Goal: Task Accomplishment & Management: Use online tool/utility

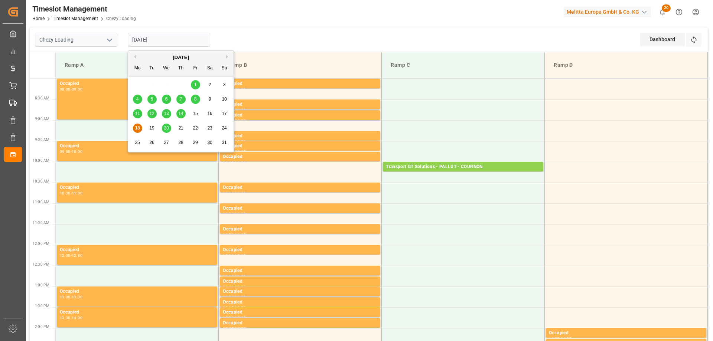
click at [146, 41] on input "[DATE]" at bounding box center [169, 40] width 82 height 14
click at [155, 128] on div "19" at bounding box center [151, 128] width 9 height 9
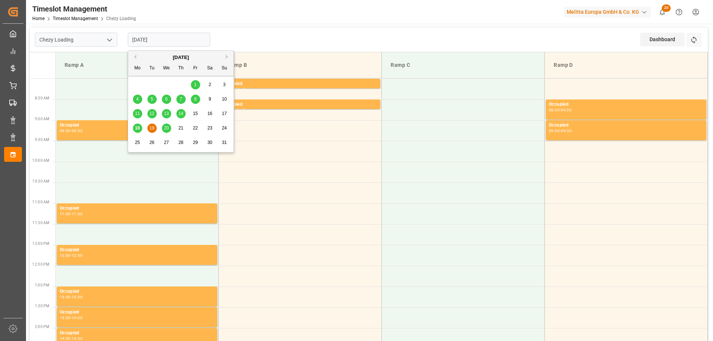
click at [155, 40] on input "[DATE]" at bounding box center [169, 40] width 82 height 14
click at [164, 127] on span "20" at bounding box center [166, 127] width 5 height 5
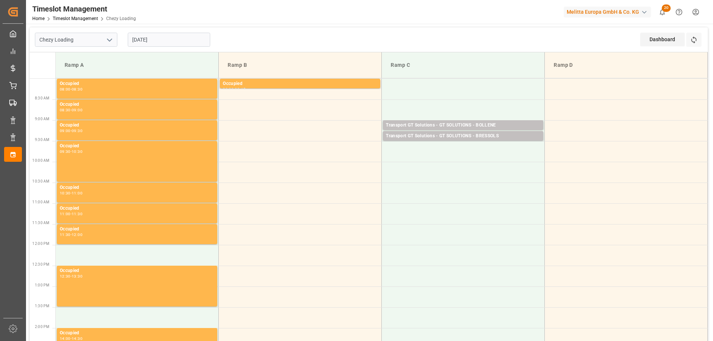
click at [150, 37] on input "[DATE]" at bounding box center [169, 40] width 82 height 14
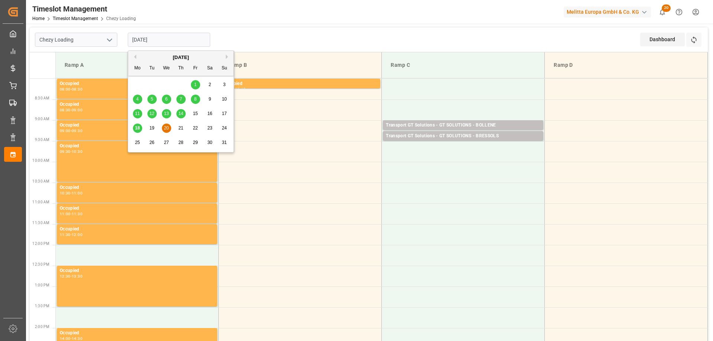
click at [136, 127] on span "18" at bounding box center [137, 127] width 5 height 5
type input "[DATE]"
